Goal: Task Accomplishment & Management: Manage account settings

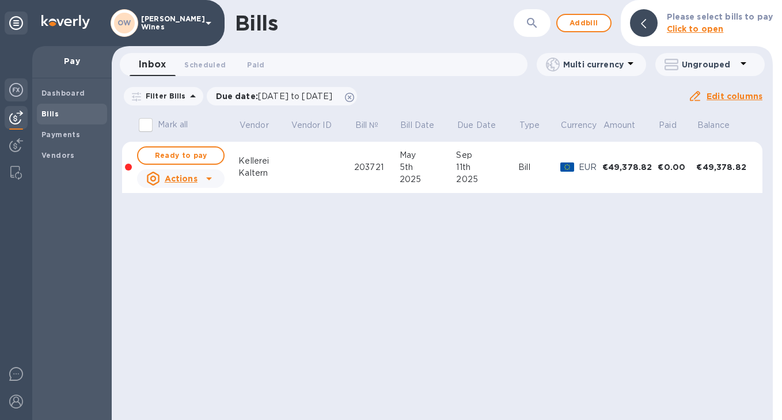
click at [13, 89] on img at bounding box center [16, 90] width 14 height 14
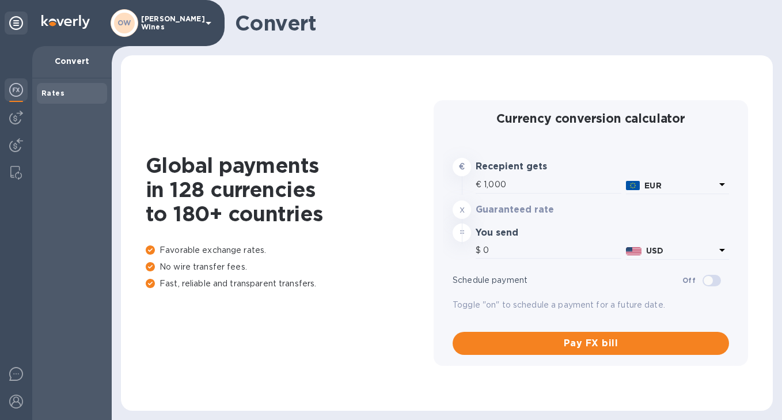
type input "1,170.3"
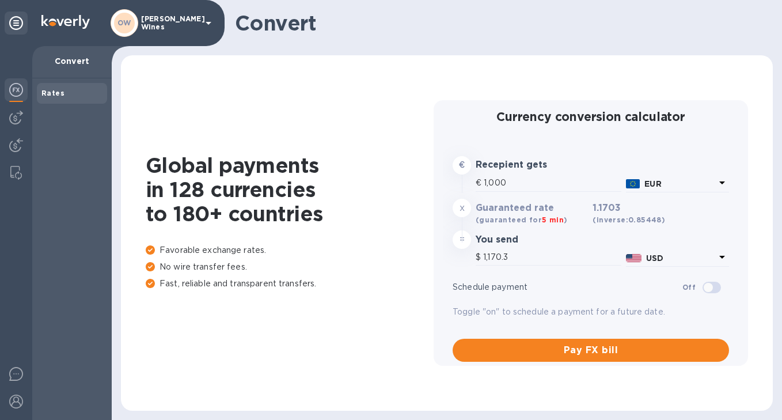
scroll to position [6, 0]
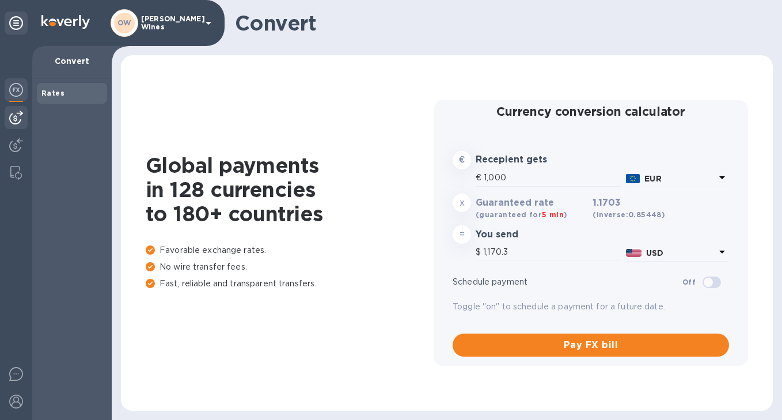
click at [15, 116] on img at bounding box center [16, 118] width 14 height 14
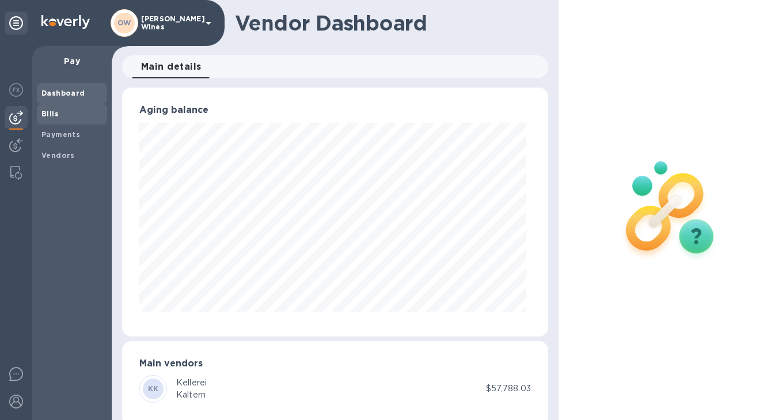
scroll to position [249, 422]
click at [50, 115] on b "Bills" at bounding box center [49, 113] width 17 height 9
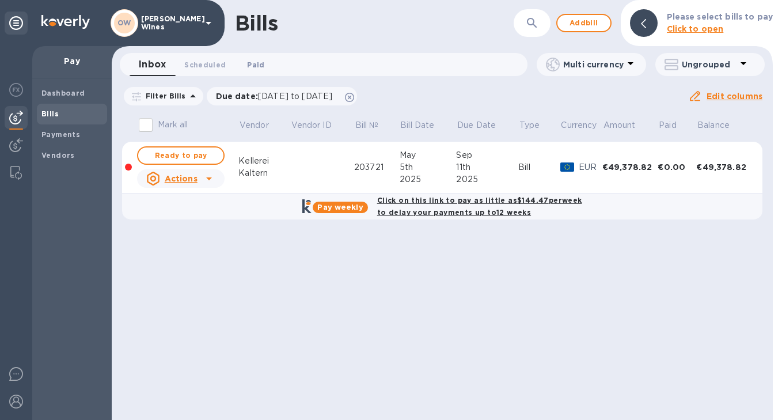
click at [263, 64] on span "Paid 0" at bounding box center [255, 65] width 23 height 12
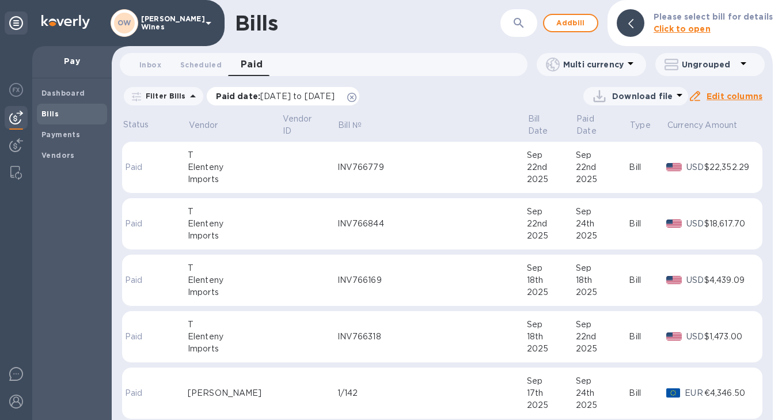
click at [357, 100] on icon at bounding box center [351, 97] width 9 height 9
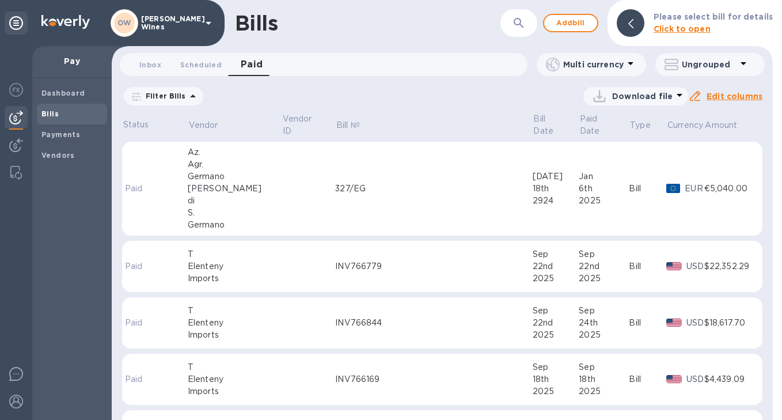
click at [630, 68] on icon at bounding box center [631, 63] width 14 height 14
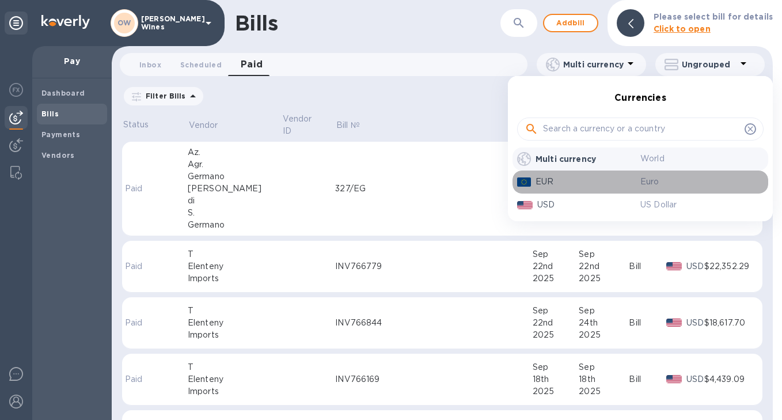
click at [552, 186] on p "EUR" at bounding box center [588, 182] width 105 height 12
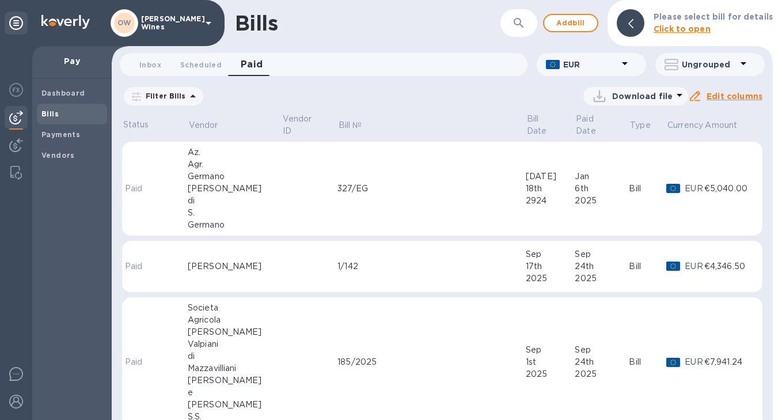
click at [181, 97] on p "Filter Bills" at bounding box center [163, 96] width 45 height 10
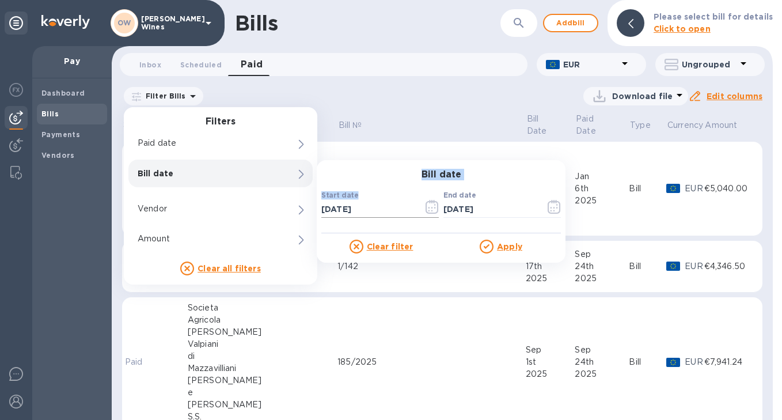
drag, startPoint x: 384, startPoint y: 180, endPoint x: 395, endPoint y: 200, distance: 22.7
click at [439, 206] on button "button" at bounding box center [432, 207] width 27 height 28
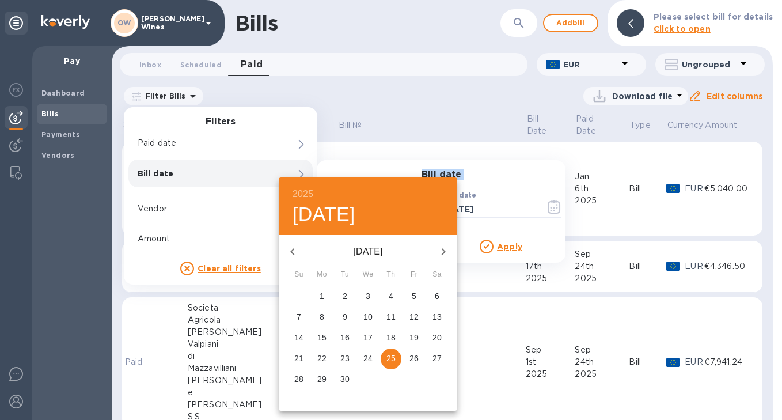
click at [293, 250] on icon "button" at bounding box center [292, 251] width 4 height 7
click at [411, 298] on span "1" at bounding box center [414, 296] width 21 height 12
type input "08/01/2025"
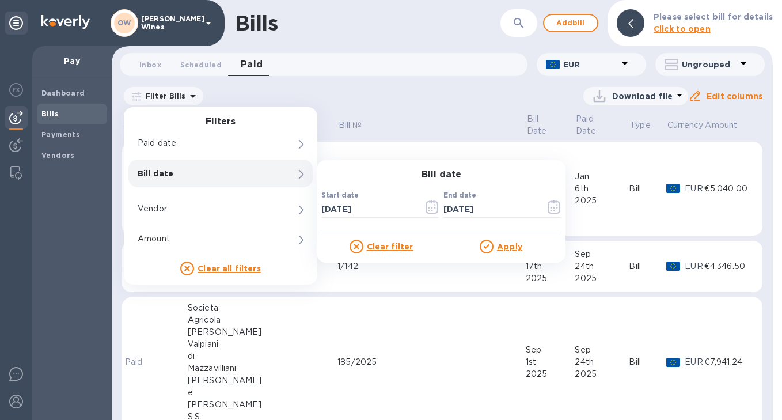
click at [504, 245] on u "Apply" at bounding box center [509, 246] width 25 height 9
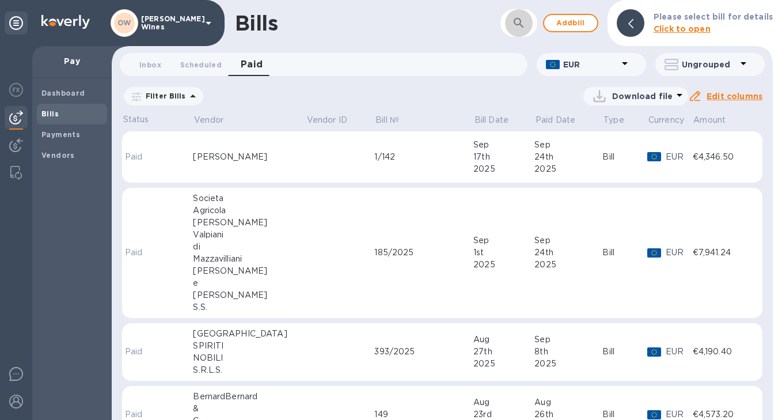
click at [526, 20] on icon "button" at bounding box center [519, 23] width 14 height 14
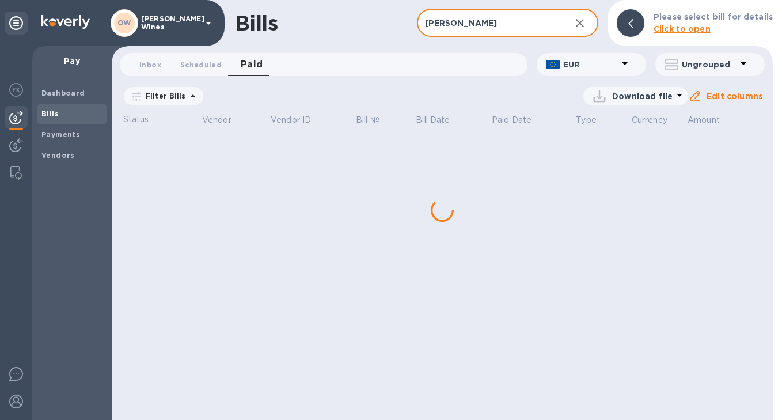
type input "reale"
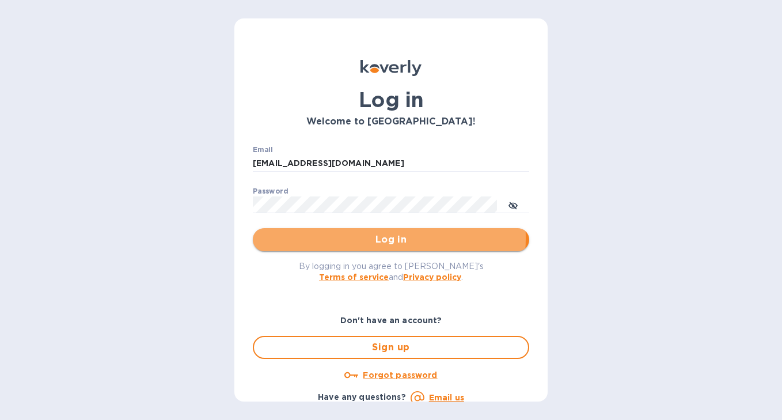
click at [359, 238] on span "Log in" at bounding box center [391, 240] width 258 height 14
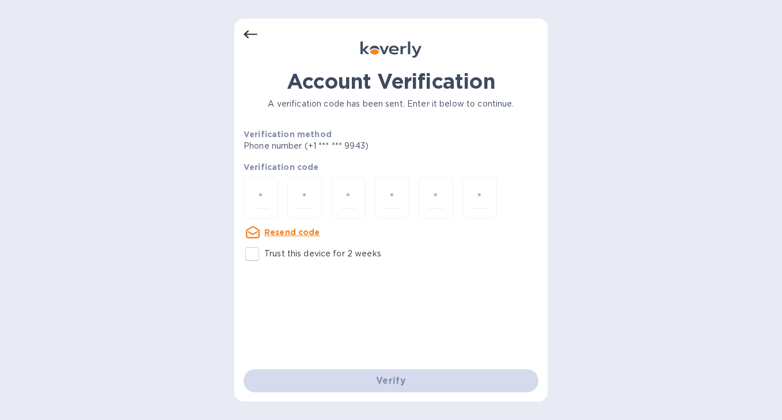
click at [252, 255] on input "Trust this device for 2 weeks" at bounding box center [252, 254] width 24 height 24
checkbox input "true"
click at [261, 204] on input "number" at bounding box center [260, 197] width 15 height 21
type input "3"
type input "5"
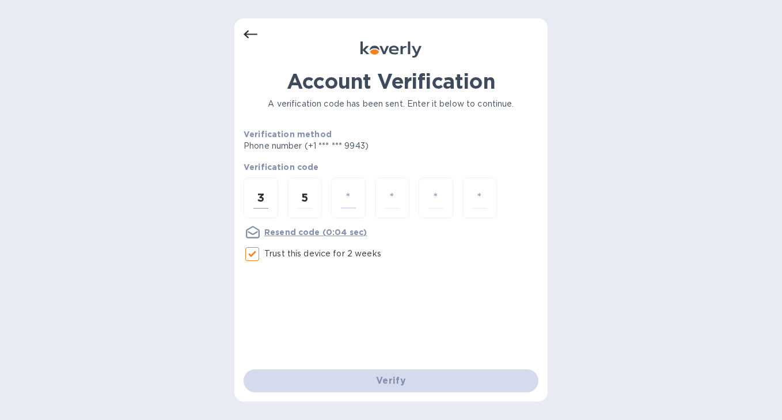
type input "4"
type input "9"
type input "4"
type input "1"
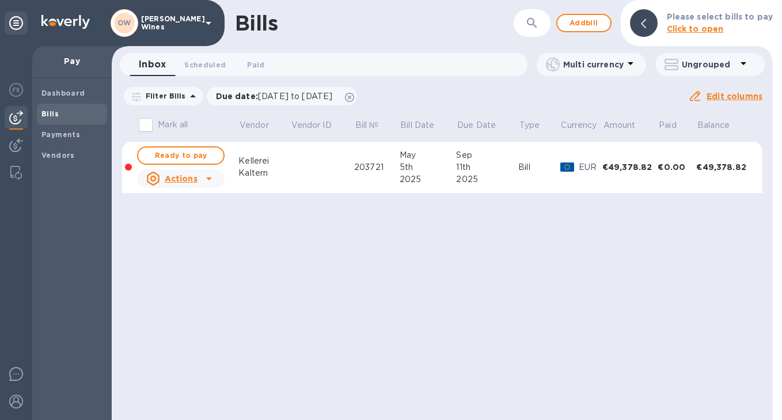
click at [36, 92] on div "Dashboard Bills Payments Vendors" at bounding box center [71, 249] width 79 height 342
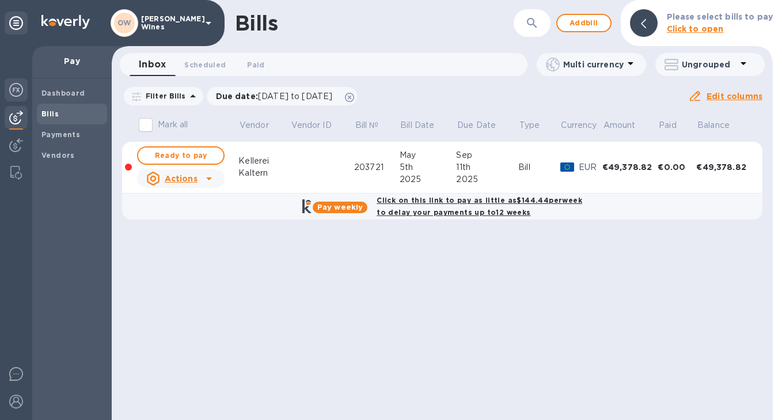
click at [21, 92] on img at bounding box center [16, 90] width 14 height 14
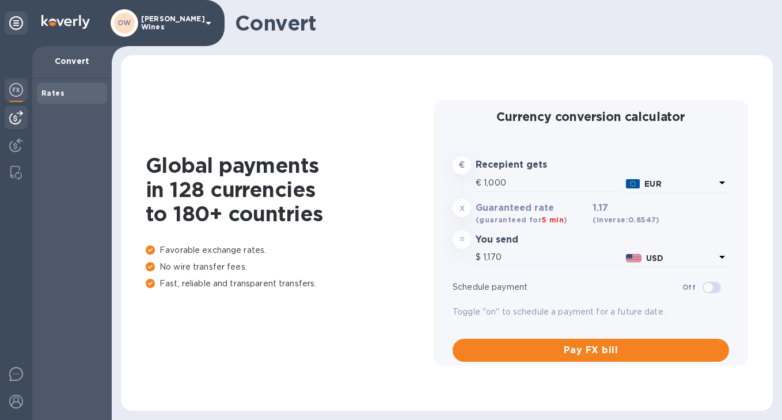
click at [18, 122] on img at bounding box center [16, 118] width 14 height 14
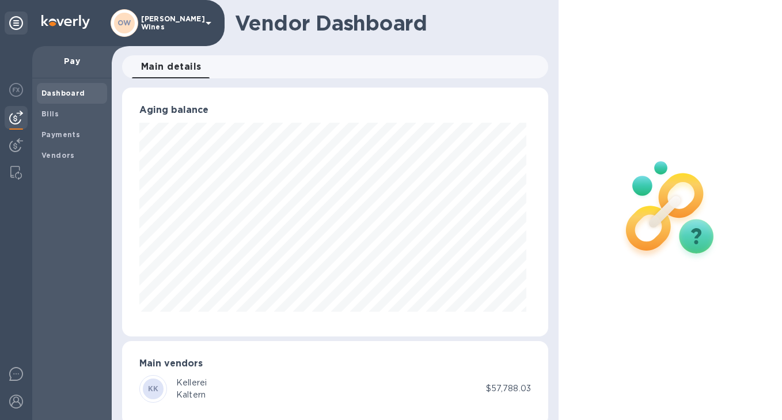
scroll to position [249, 422]
click at [66, 153] on b "Vendors" at bounding box center [57, 155] width 33 height 9
